Goal: Entertainment & Leisure: Browse casually

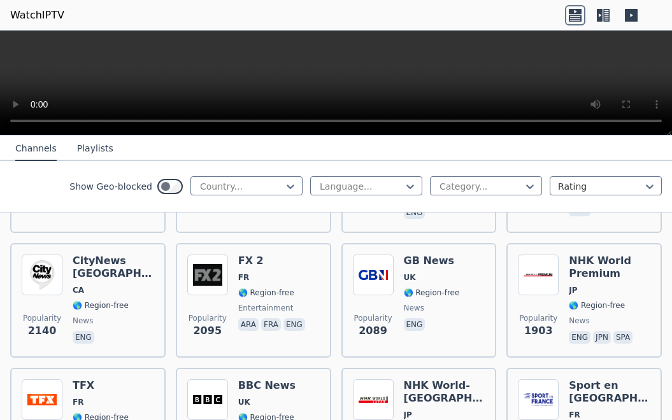
scroll to position [828, 0]
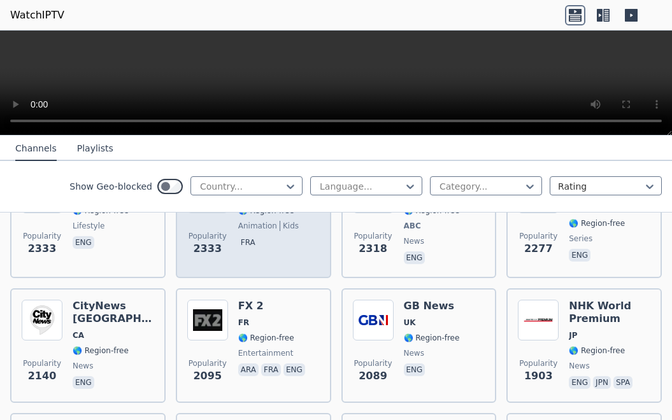
click at [246, 238] on p "fra" at bounding box center [248, 242] width 20 height 13
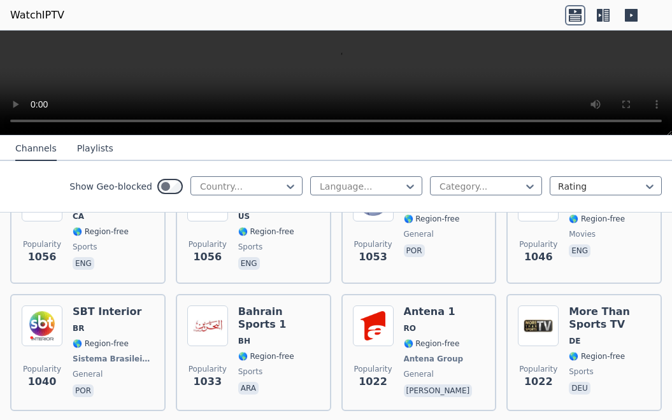
scroll to position [2355, 0]
click at [286, 187] on icon at bounding box center [290, 187] width 8 height 4
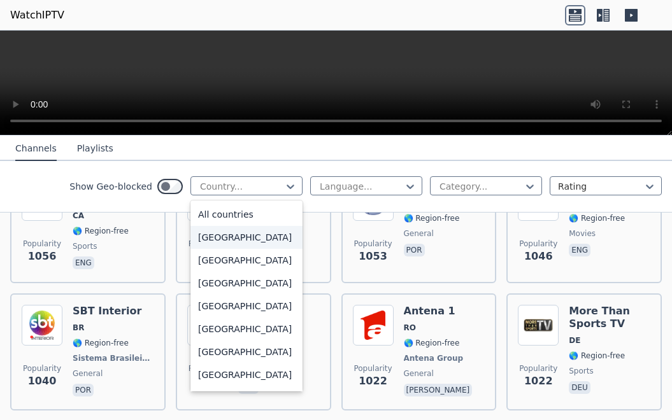
click at [252, 243] on div "[GEOGRAPHIC_DATA]" at bounding box center [246, 237] width 112 height 23
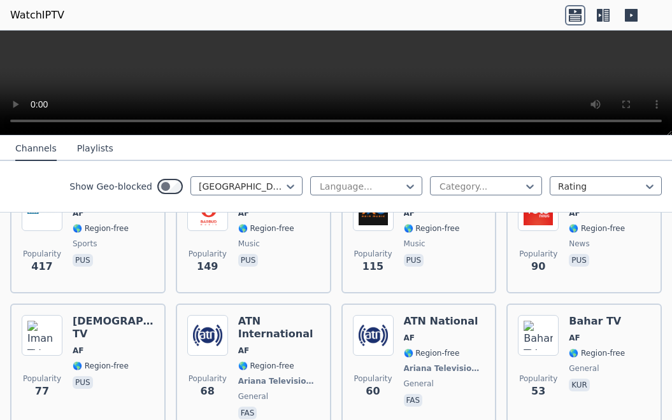
scroll to position [191, 0]
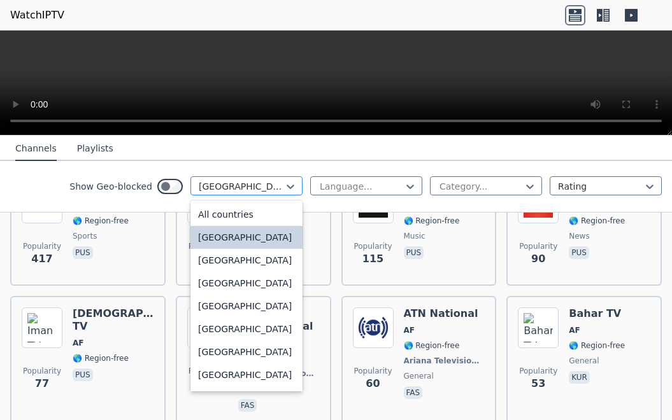
click at [265, 187] on div at bounding box center [241, 186] width 85 height 13
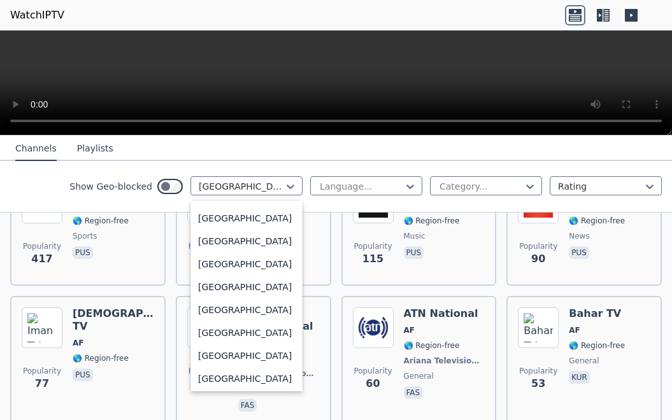
scroll to position [255, 0]
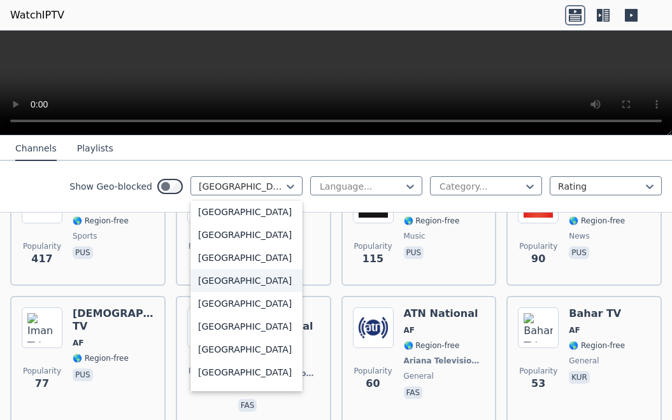
click at [239, 276] on div "[GEOGRAPHIC_DATA]" at bounding box center [246, 280] width 112 height 23
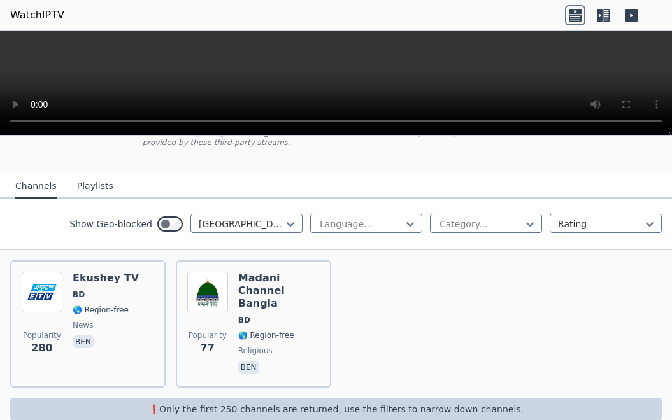
scroll to position [123, 0]
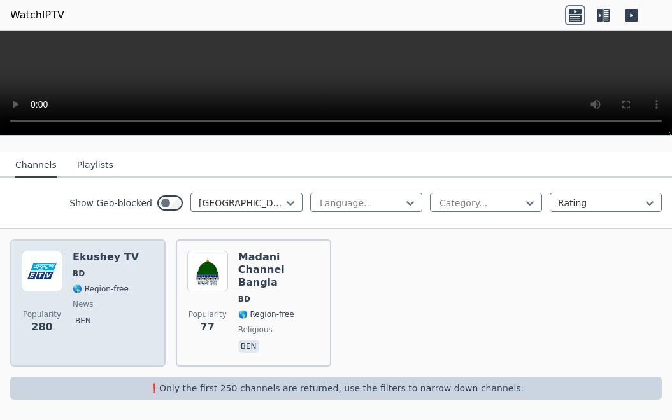
click at [118, 281] on div "Ekushey TV BD 🌎 Region-free news ben" at bounding box center [106, 303] width 66 height 104
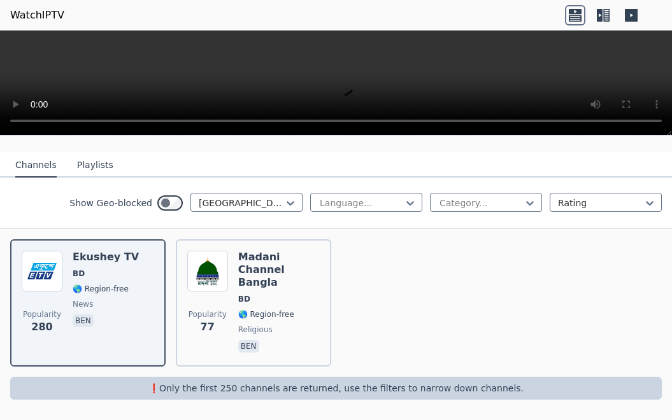
click at [90, 171] on button "Playlists" at bounding box center [95, 165] width 36 height 24
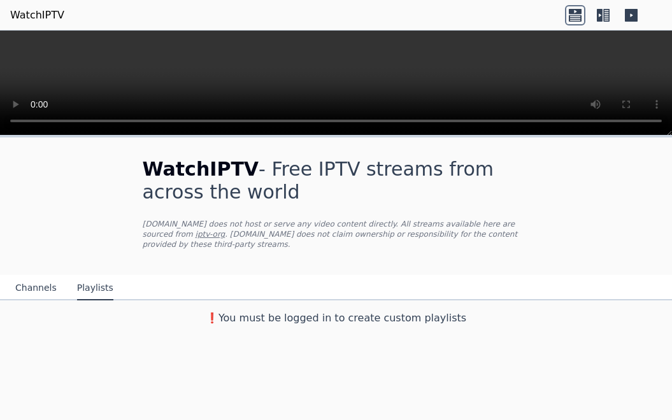
click at [27, 285] on button "Channels" at bounding box center [35, 288] width 41 height 24
